Goal: Task Accomplishment & Management: Manage account settings

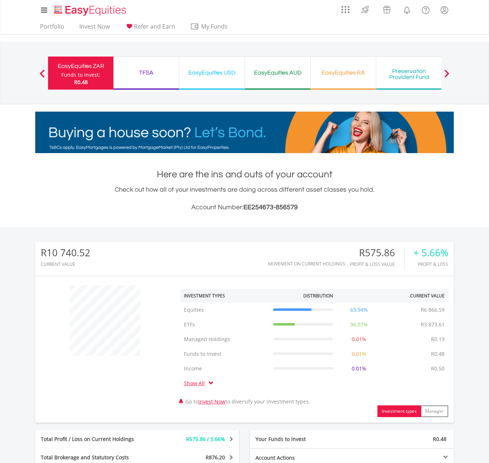
scroll to position [70, 139]
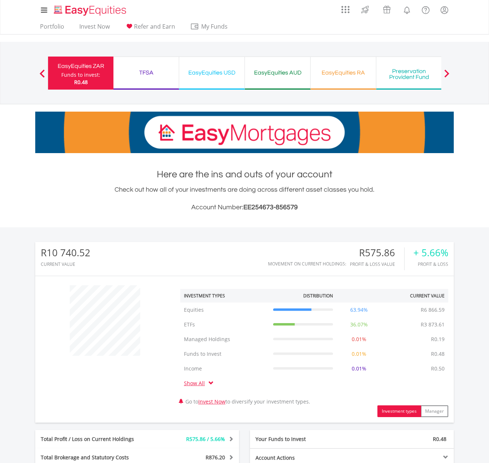
click at [132, 85] on div "TFSA Funds to invest: R0.48" at bounding box center [146, 72] width 66 height 33
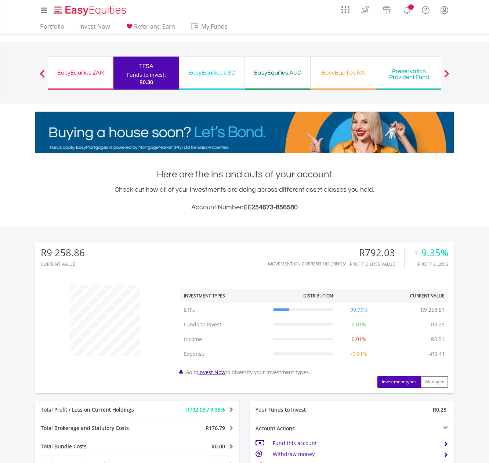
scroll to position [70, 139]
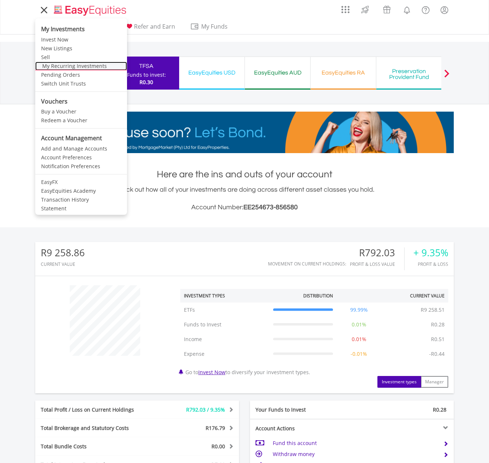
click at [62, 69] on link "My Recurring Investments" at bounding box center [81, 66] width 92 height 9
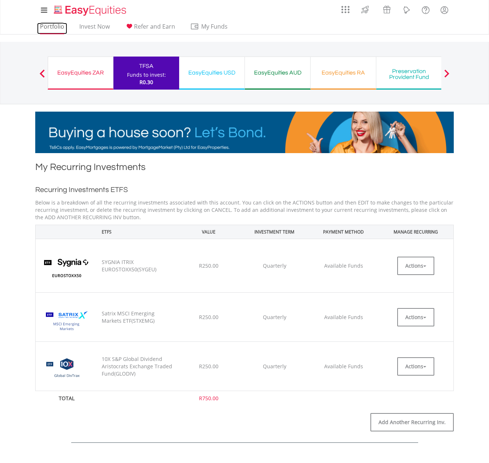
click at [53, 25] on link "Portfolio" at bounding box center [52, 28] width 30 height 11
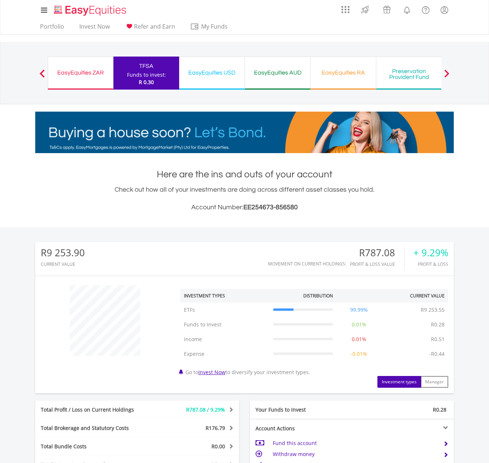
scroll to position [70, 139]
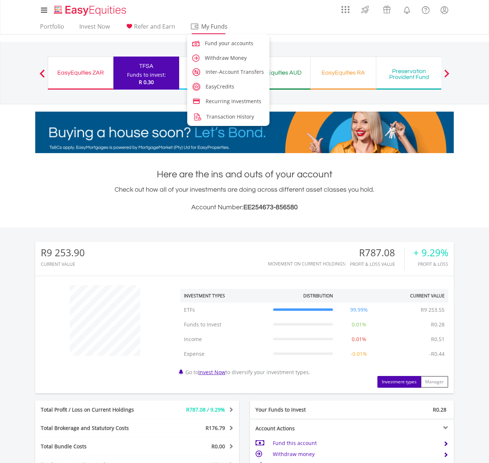
click at [228, 31] on link "My Funds" at bounding box center [208, 28] width 42 height 11
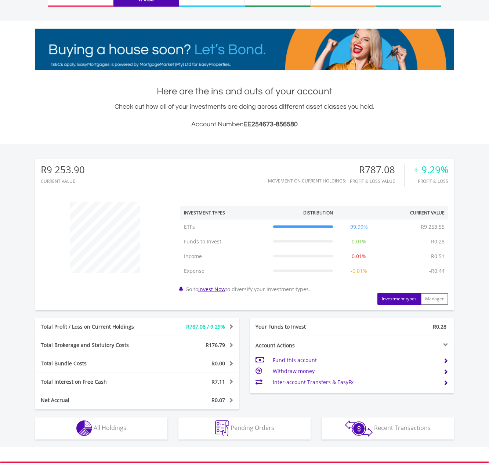
scroll to position [187, 0]
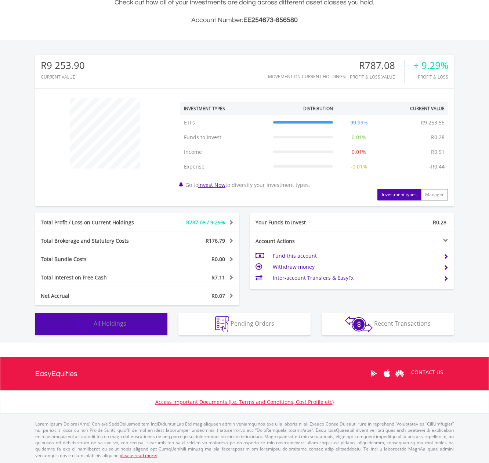
click at [79, 329] on img "button" at bounding box center [84, 324] width 16 height 16
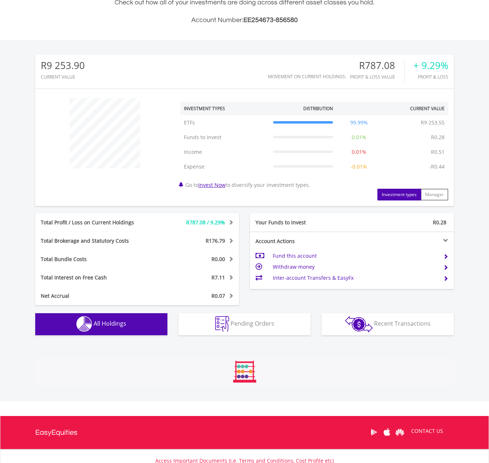
scroll to position [544, 0]
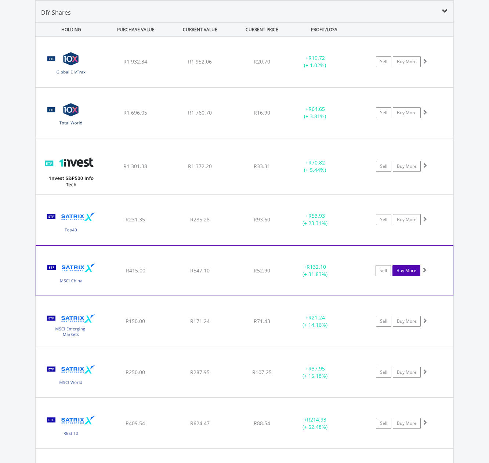
click at [411, 274] on link "Buy More" at bounding box center [406, 270] width 28 height 11
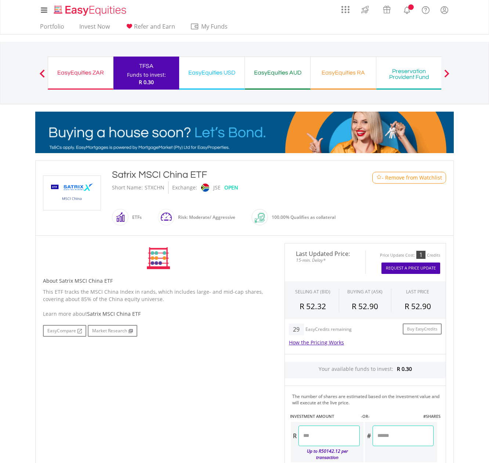
click at [332, 435] on input "number" at bounding box center [328, 435] width 61 height 21
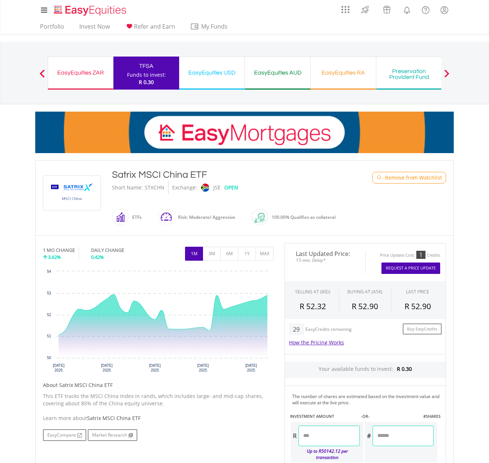
click at [299, 413] on div "Last Updated Price: 15-min. Delay* Price Update Cost: 1 Credits Request A Price…" at bounding box center [365, 385] width 172 height 285
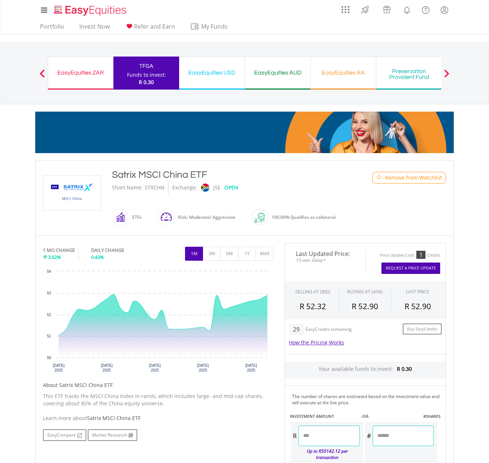
type input "******"
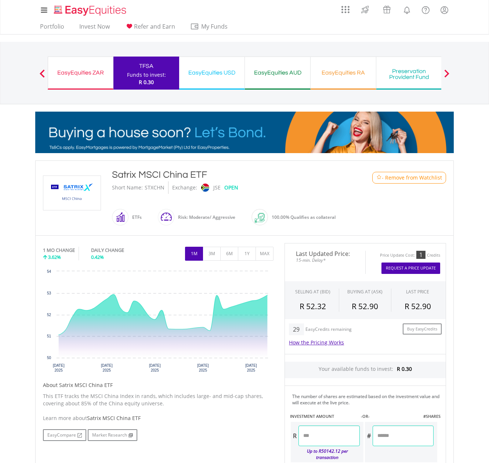
type input "******"
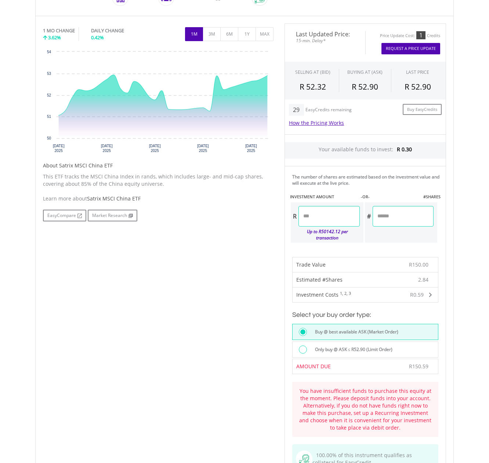
scroll to position [292, 0]
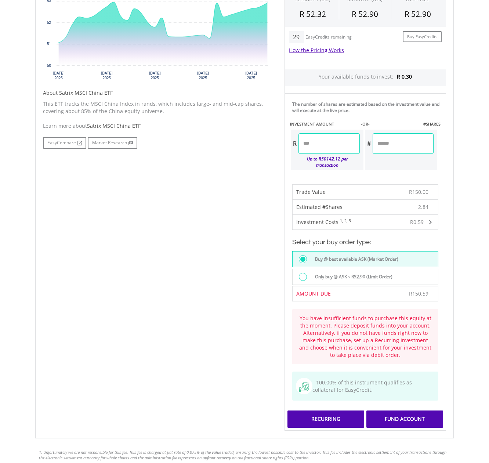
click at [352, 410] on div "Recurring" at bounding box center [325, 418] width 77 height 17
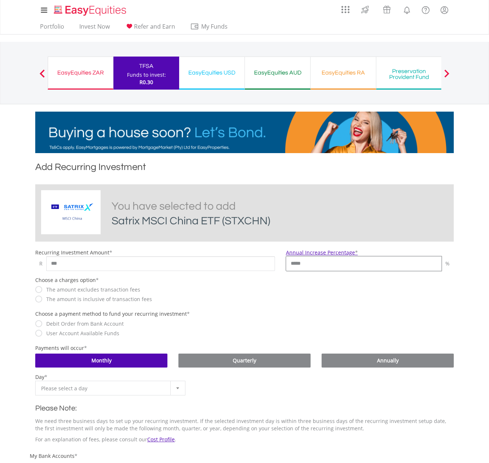
drag, startPoint x: 318, startPoint y: 260, endPoint x: 214, endPoint y: 266, distance: 103.6
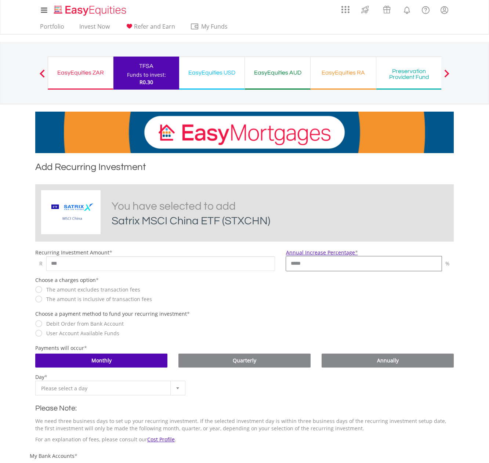
click at [214, 266] on div "Recurring Investment Amount * R *** Annual Increase Percentage * ***** %" at bounding box center [244, 260] width 429 height 22
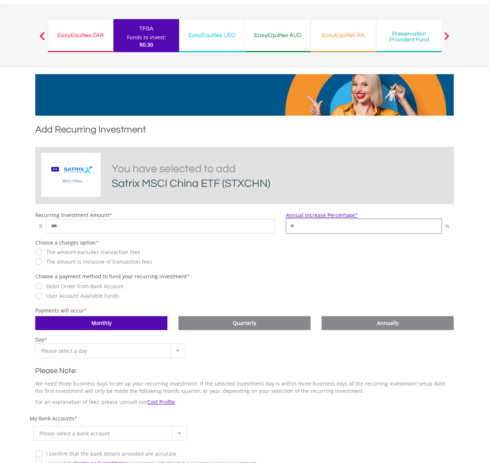
scroll to position [98, 0]
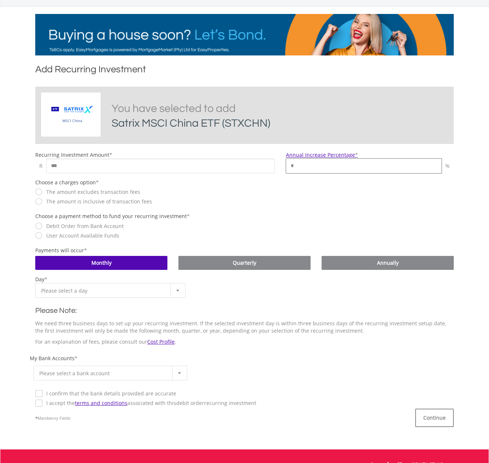
type input "*"
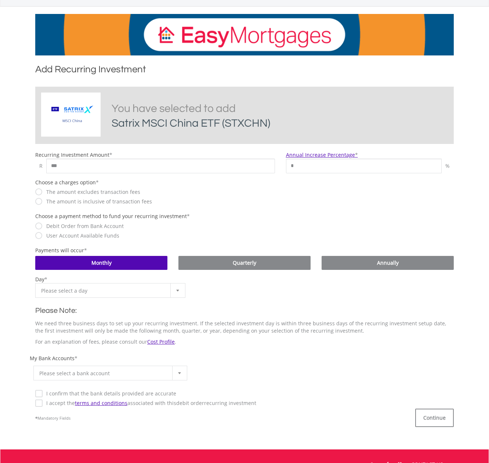
click at [103, 374] on span "Please select a bank account" at bounding box center [104, 373] width 131 height 15
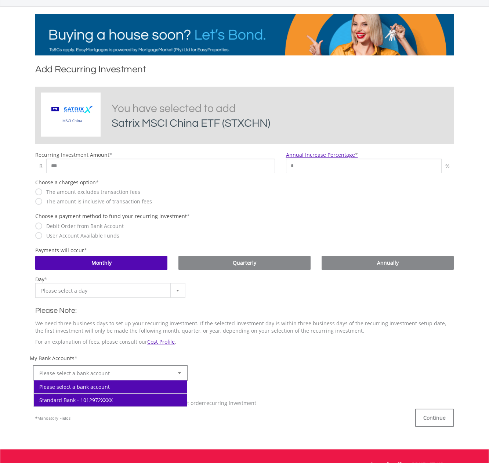
click at [100, 401] on li "Standard Bank - 1012972XXXX" at bounding box center [110, 399] width 153 height 13
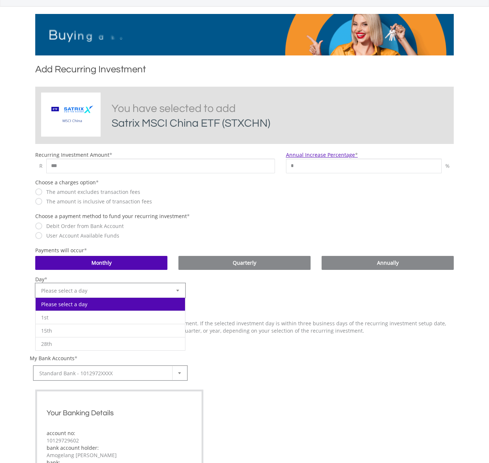
click at [106, 285] on span "Please select a day" at bounding box center [104, 290] width 127 height 15
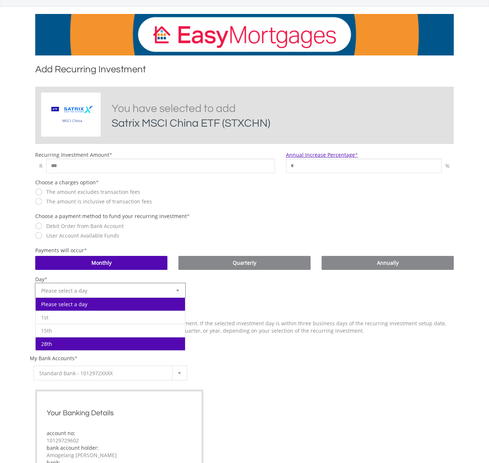
click at [70, 341] on li "28th" at bounding box center [110, 343] width 149 height 13
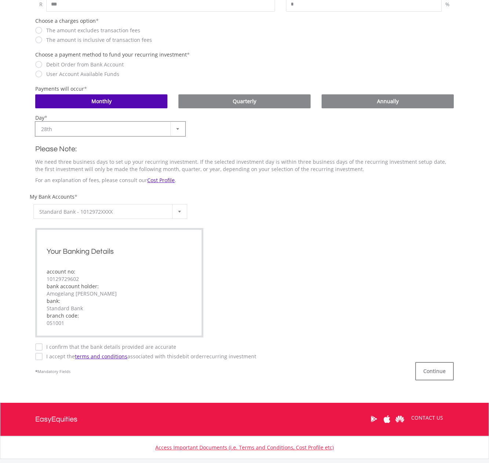
scroll to position [293, 0]
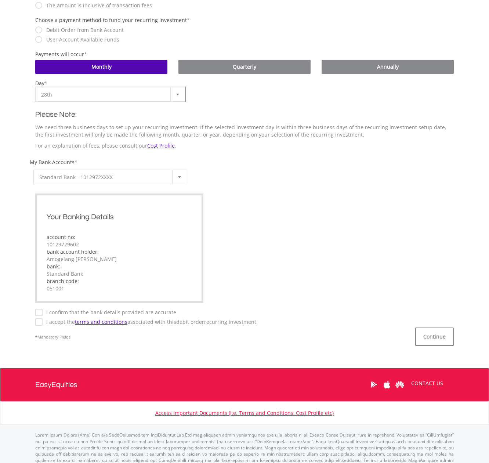
click at [77, 313] on label "I confirm that the bank details provided are accurate" at bounding box center [110, 311] width 134 height 7
click at [54, 313] on label "I confirm that the bank details provided are accurate" at bounding box center [110, 311] width 134 height 7
click at [53, 318] on label "I accept the terms and conditions associated with this Debit Order recurring in…" at bounding box center [149, 321] width 213 height 7
click at [67, 311] on label "I confirm that the bank details provided are accurate" at bounding box center [110, 311] width 134 height 7
click at [439, 331] on button "Continue" at bounding box center [434, 336] width 39 height 18
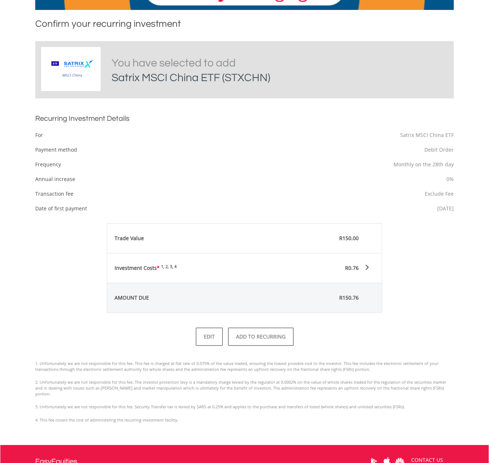
scroll to position [147, 0]
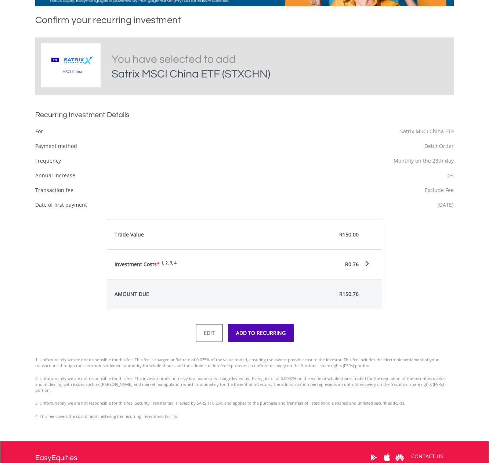
click at [261, 333] on button "ADD TO RECURRING" at bounding box center [261, 333] width 66 height 18
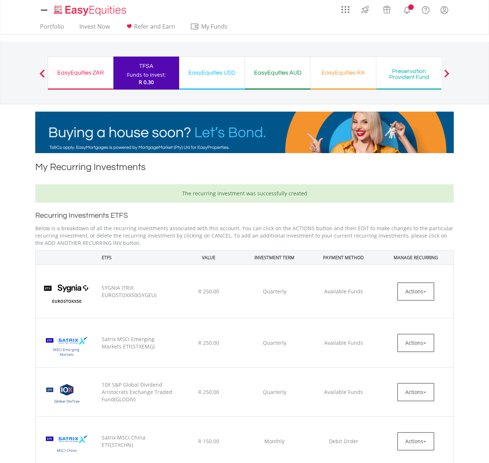
click at [303, 293] on td "Quarterly" at bounding box center [274, 291] width 69 height 54
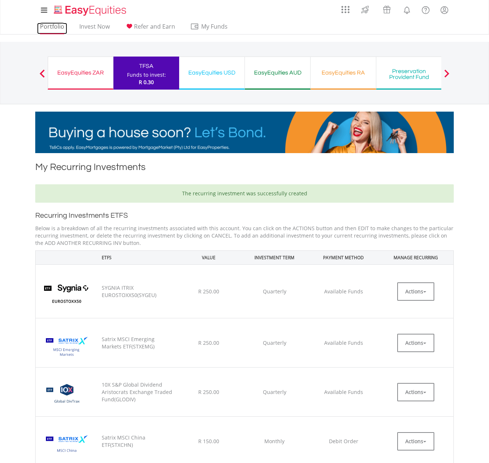
click at [41, 23] on link "Portfolio" at bounding box center [52, 28] width 30 height 11
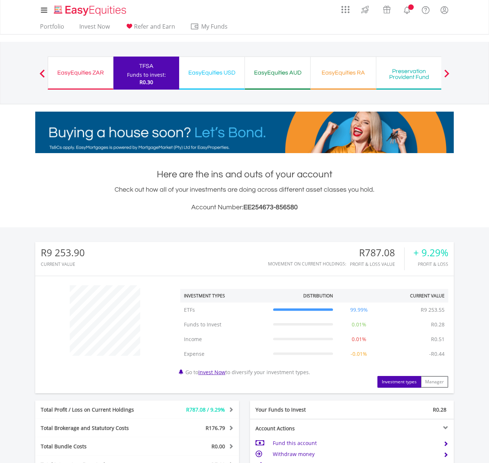
click at [91, 383] on div "﻿ Investment Types Distribution Current Value Show All ETFs ETFs R9 253.55 99.9…" at bounding box center [244, 334] width 418 height 106
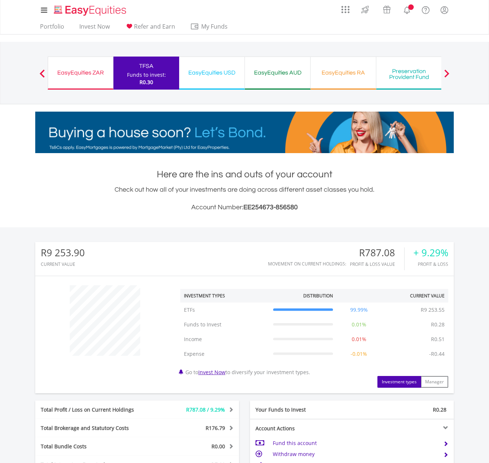
scroll to position [187, 0]
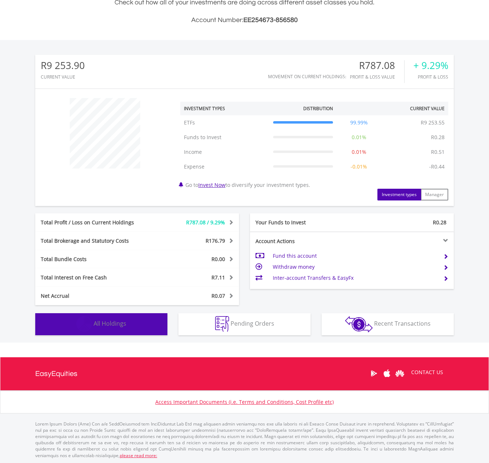
click at [88, 326] on img "button" at bounding box center [84, 324] width 16 height 16
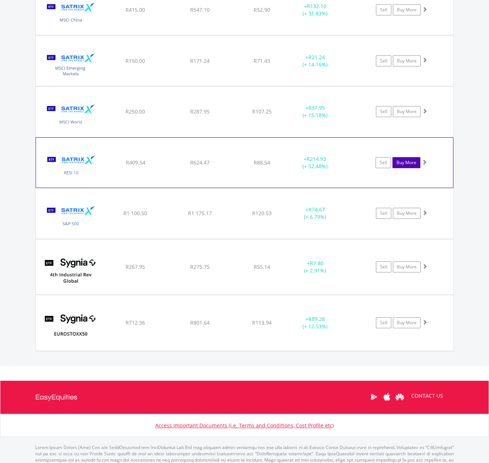
scroll to position [830, 0]
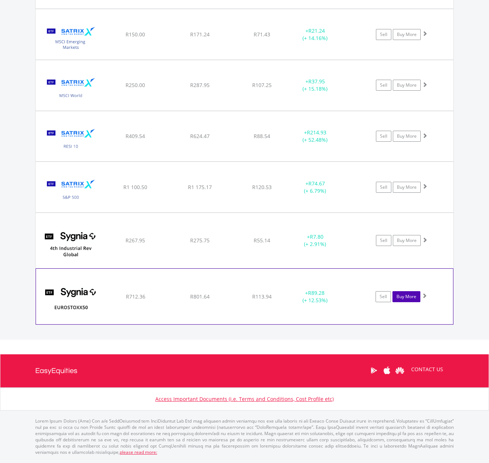
click at [404, 297] on link "Buy More" at bounding box center [406, 296] width 28 height 11
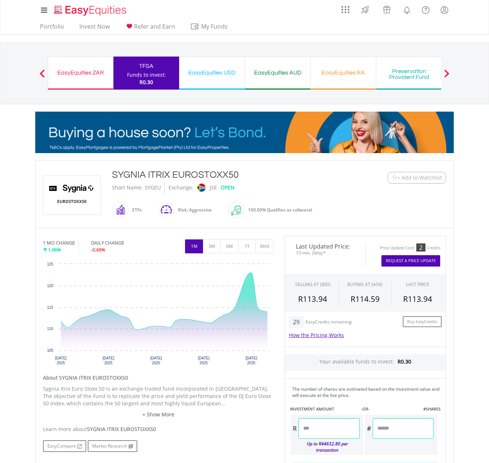
click at [350, 429] on input "number" at bounding box center [328, 428] width 61 height 21
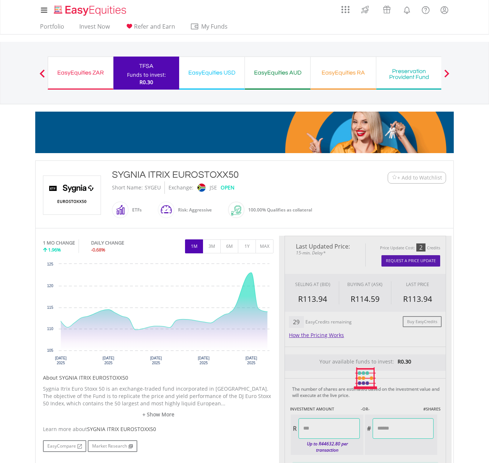
type input "******"
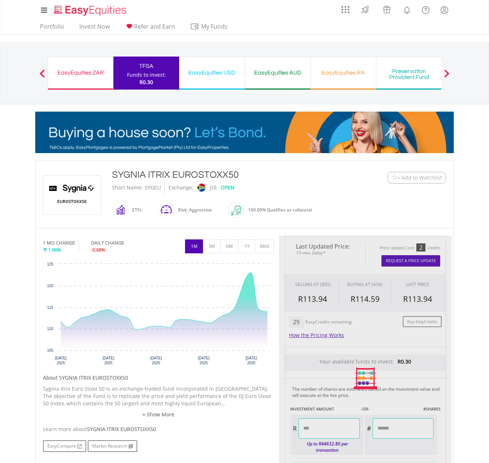
type input "*****"
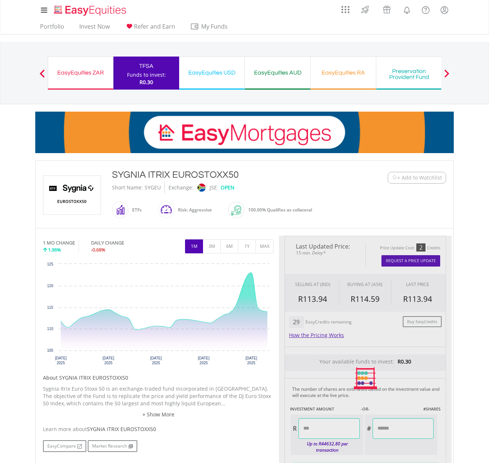
click at [325, 406] on div "Last Updated Price: 15-min. Delay* Price Update Cost: 2 Credits Request A Price…" at bounding box center [365, 377] width 172 height 285
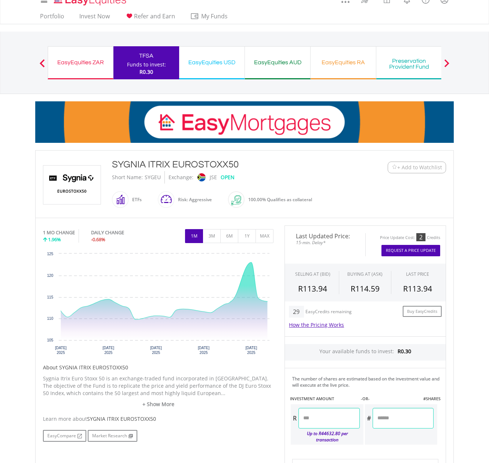
scroll to position [342, 0]
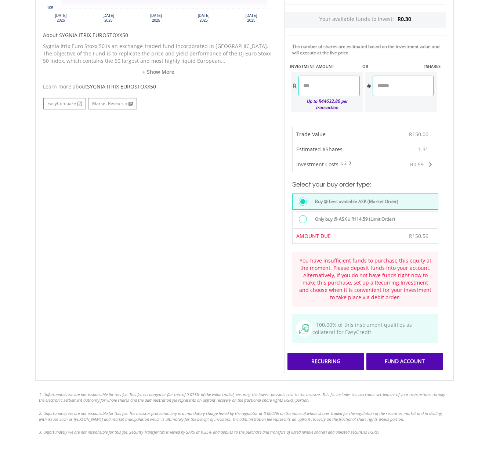
click at [328, 352] on div "Recurring" at bounding box center [325, 360] width 77 height 17
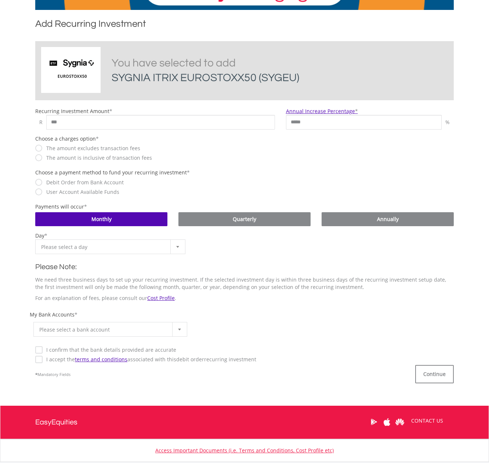
scroll to position [147, 0]
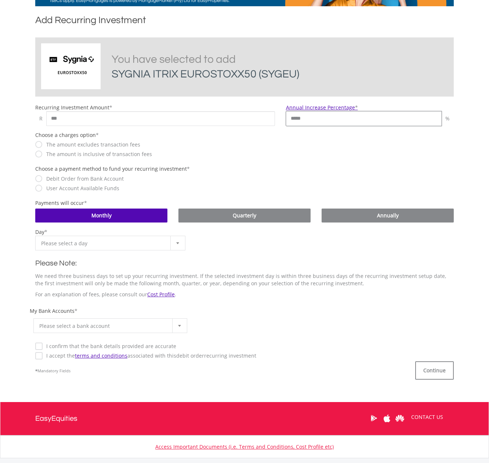
drag, startPoint x: 391, startPoint y: 113, endPoint x: 94, endPoint y: 131, distance: 297.7
click at [94, 131] on form "SYGNIA ITRIX EUROSTOXX50 You have selected to add SYGNIA ITRIX EUROSTOXX50 (SYG…" at bounding box center [244, 208] width 418 height 343
type input "*"
click at [100, 240] on span "Please select a day" at bounding box center [104, 243] width 127 height 15
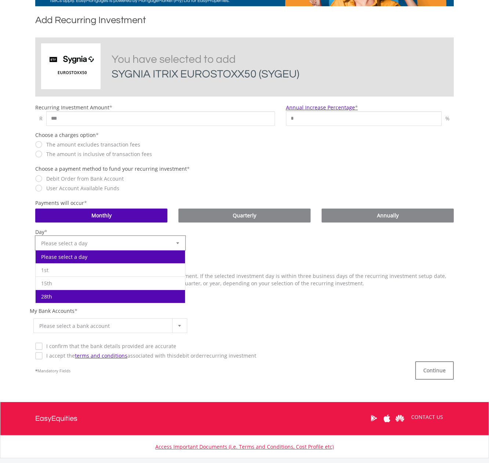
click at [85, 297] on li "28th" at bounding box center [110, 295] width 149 height 13
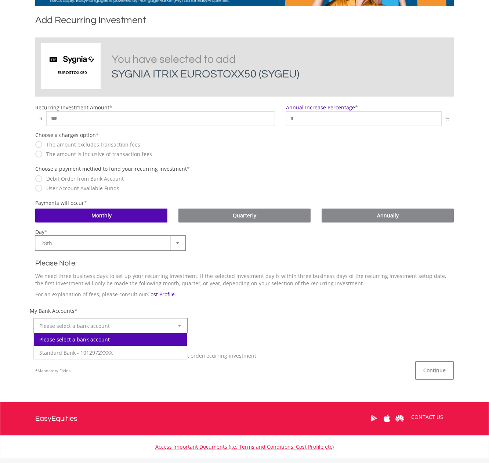
click at [87, 325] on span "Please select a bank account" at bounding box center [104, 325] width 131 height 15
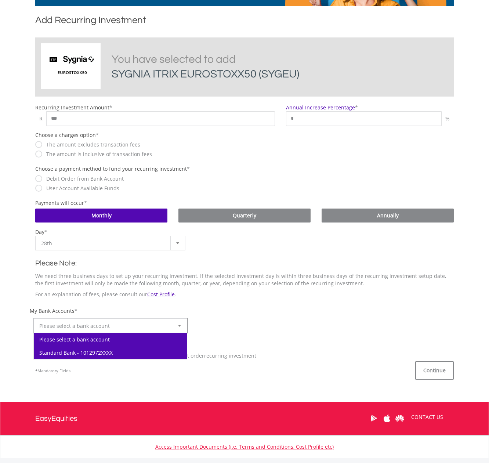
click at [88, 352] on li "Standard Bank - 1012972XXXX" at bounding box center [110, 352] width 153 height 13
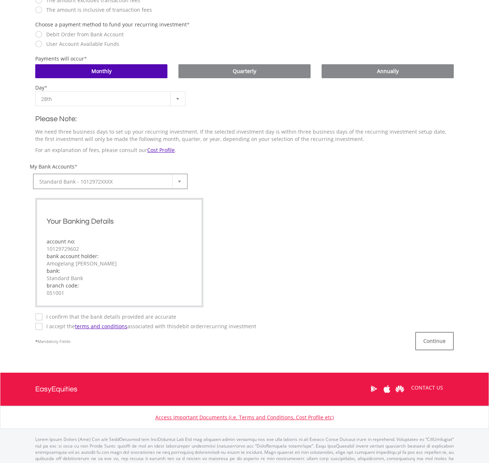
scroll to position [293, 0]
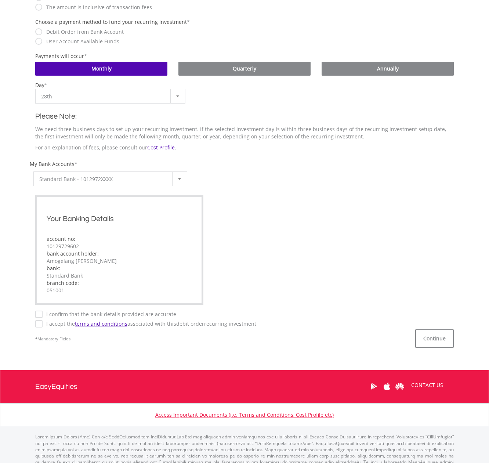
click at [82, 313] on label "I confirm that the bank details provided are accurate" at bounding box center [110, 313] width 134 height 7
click at [61, 321] on label "I accept the terms and conditions associated with this Debit Order recurring in…" at bounding box center [149, 323] width 213 height 7
click at [438, 333] on button "Continue" at bounding box center [434, 338] width 39 height 18
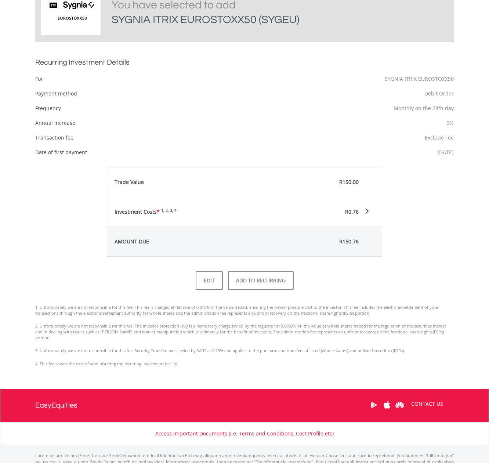
scroll to position [228, 0]
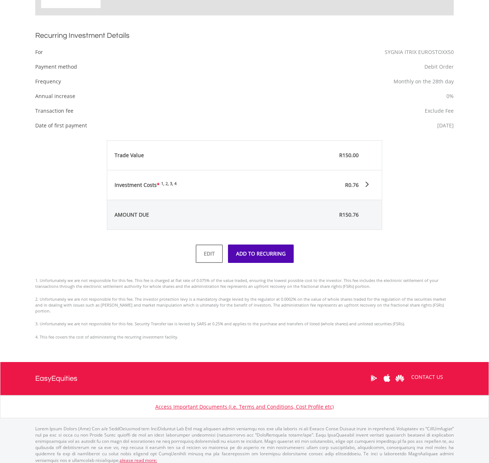
click at [272, 260] on button "ADD TO RECURRING" at bounding box center [261, 253] width 66 height 18
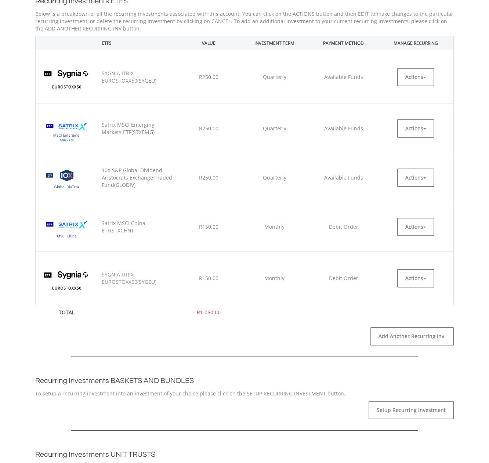
scroll to position [196, 0]
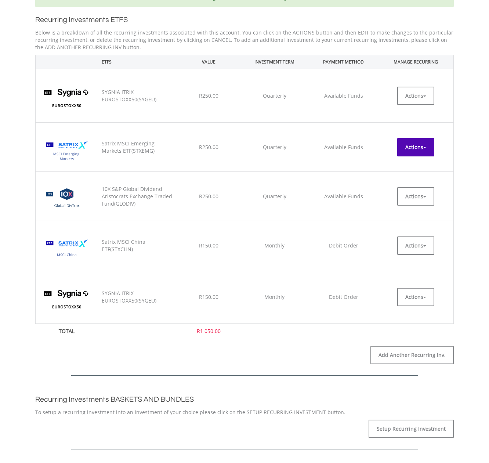
click at [411, 143] on button "Actions" at bounding box center [415, 147] width 37 height 18
click at [414, 178] on link "CANCEL" at bounding box center [415, 179] width 37 height 9
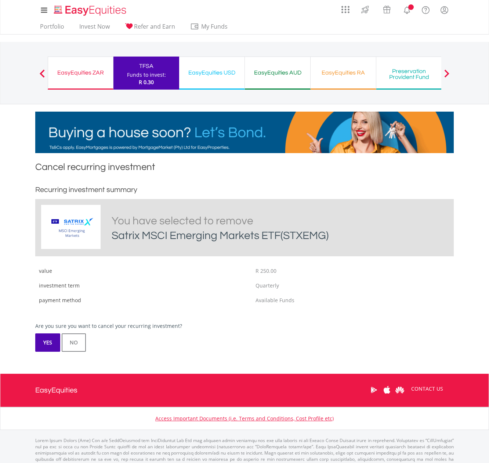
click at [49, 337] on button "YES" at bounding box center [47, 342] width 25 height 18
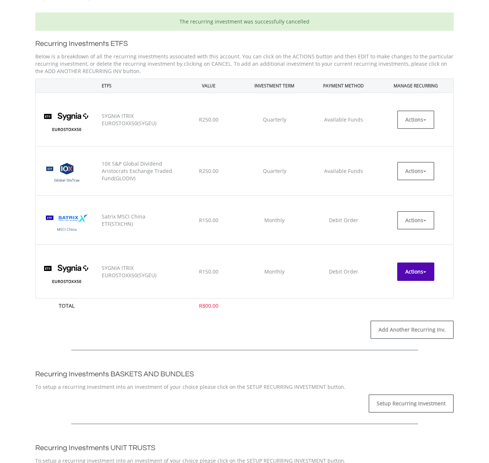
scroll to position [196, 0]
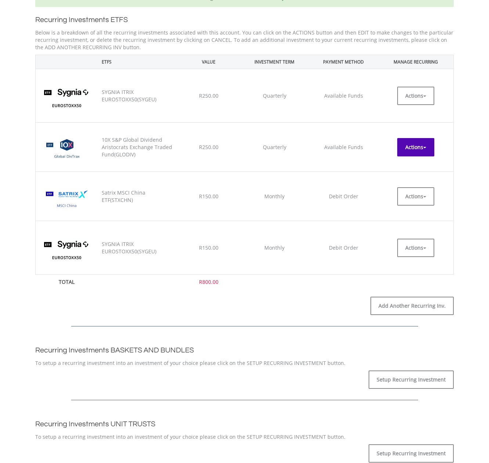
click at [412, 141] on button "Actions" at bounding box center [415, 147] width 37 height 18
click at [417, 179] on link "CANCEL" at bounding box center [415, 179] width 37 height 9
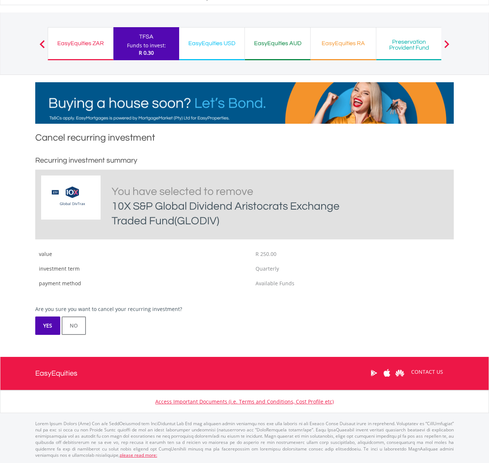
scroll to position [29, 0]
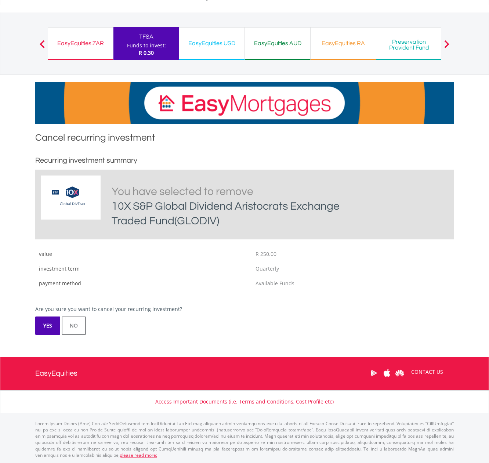
click at [36, 326] on button "YES" at bounding box center [47, 325] width 25 height 18
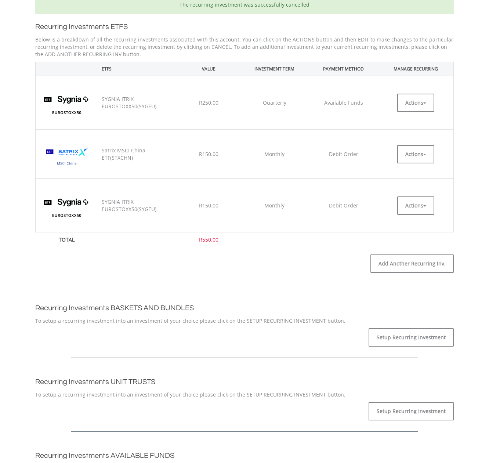
scroll to position [440, 0]
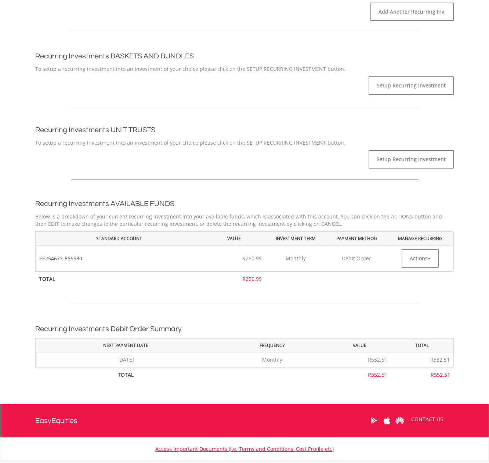
click at [437, 247] on td "Actions EDIT CANCEL" at bounding box center [420, 258] width 66 height 26
click at [435, 259] on button "Actions" at bounding box center [419, 258] width 37 height 18
click at [428, 292] on link "CANCEL" at bounding box center [419, 290] width 37 height 9
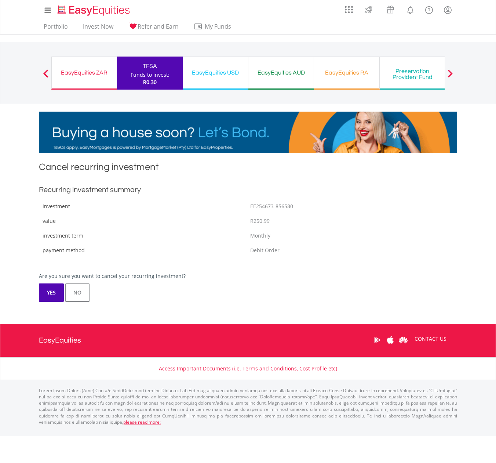
click at [59, 288] on button "YES" at bounding box center [51, 292] width 25 height 18
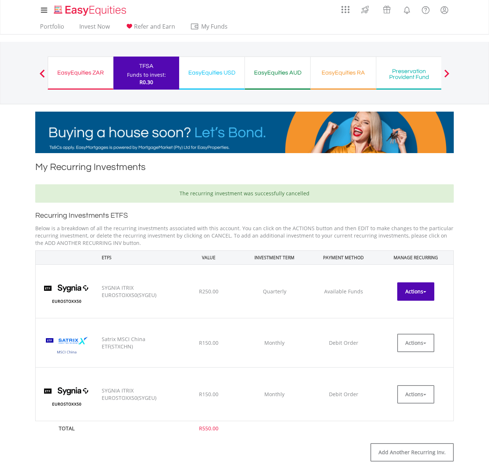
click at [411, 282] on button "Actions" at bounding box center [415, 291] width 37 height 18
click at [408, 322] on link "CANCEL" at bounding box center [415, 323] width 37 height 9
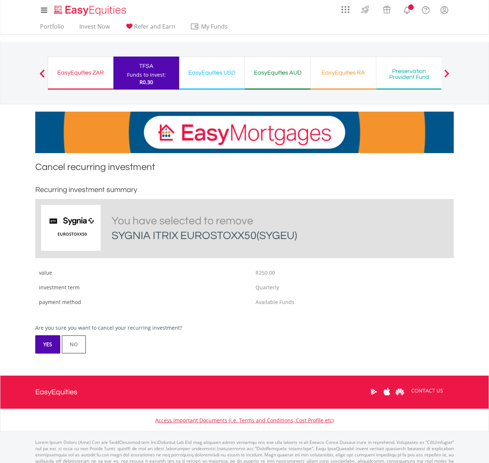
click at [56, 349] on button "YES" at bounding box center [47, 344] width 25 height 18
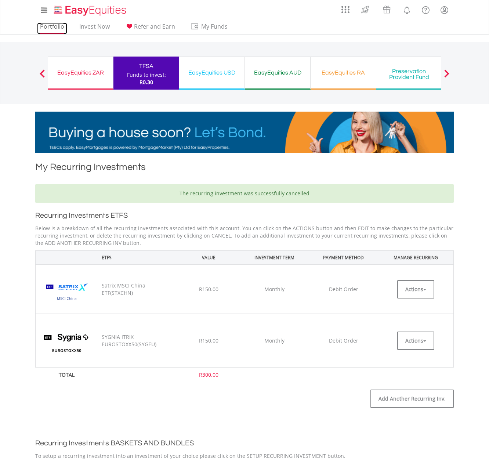
click at [50, 23] on link "Portfolio" at bounding box center [52, 28] width 30 height 11
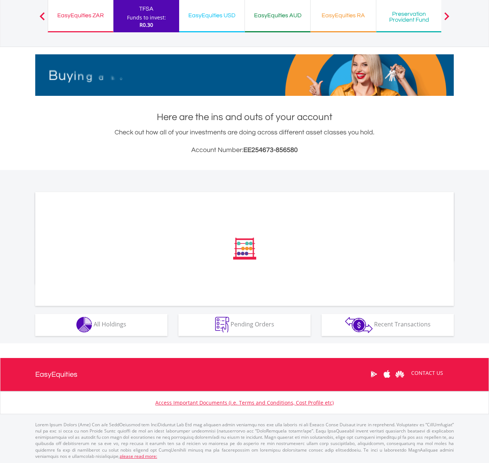
scroll to position [59, 0]
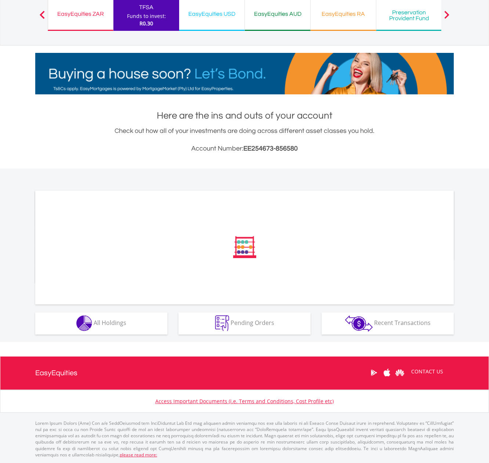
click at [0, 0] on div "﻿ Distribution Current Value Show All Go to Invest Now to diversify your invest…" at bounding box center [0, 0] width 0 height 0
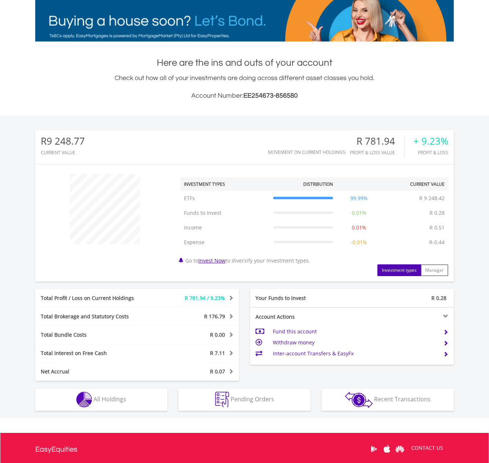
scroll to position [187, 0]
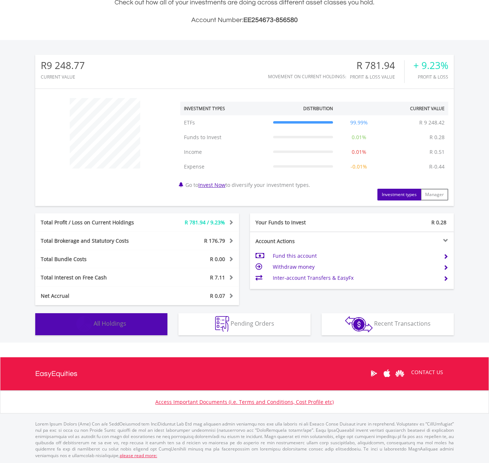
click at [120, 330] on button "Holdings All Holdings" at bounding box center [101, 324] width 132 height 22
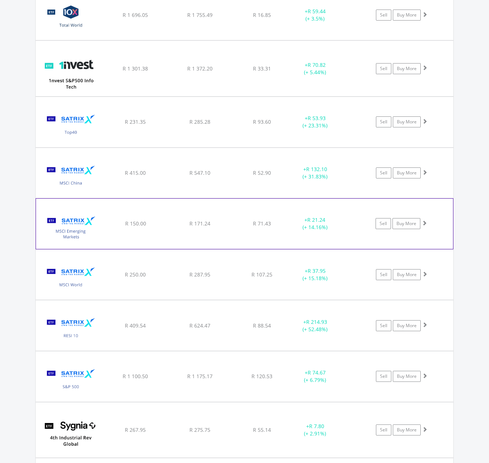
scroll to position [642, 0]
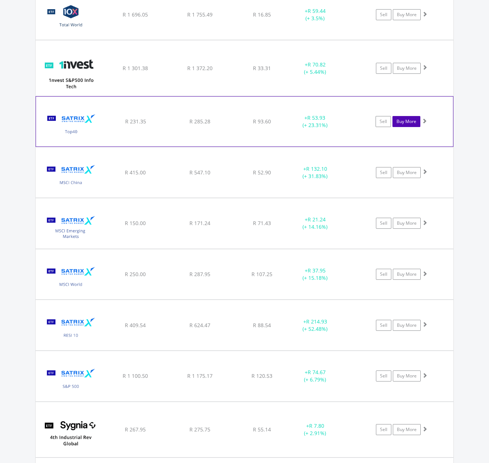
click at [406, 125] on link "Buy More" at bounding box center [406, 121] width 28 height 11
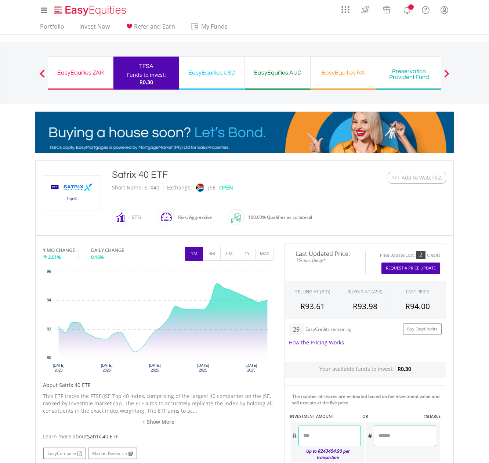
click at [308, 432] on input "number" at bounding box center [329, 435] width 62 height 21
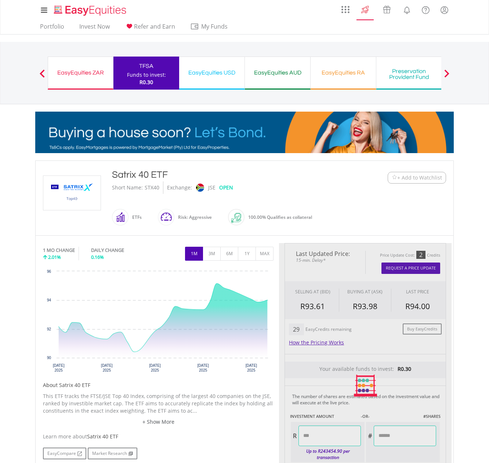
type input "******"
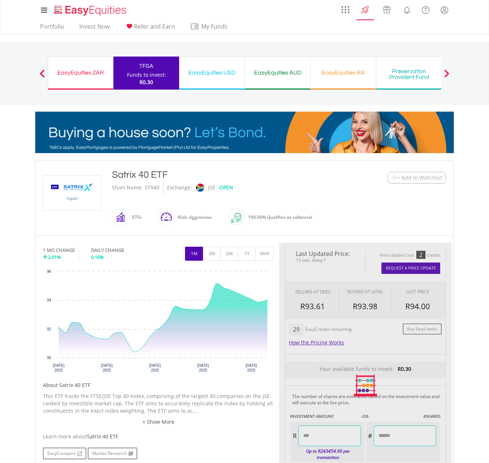
type input "*****"
